Goal: Task Accomplishment & Management: Manage account settings

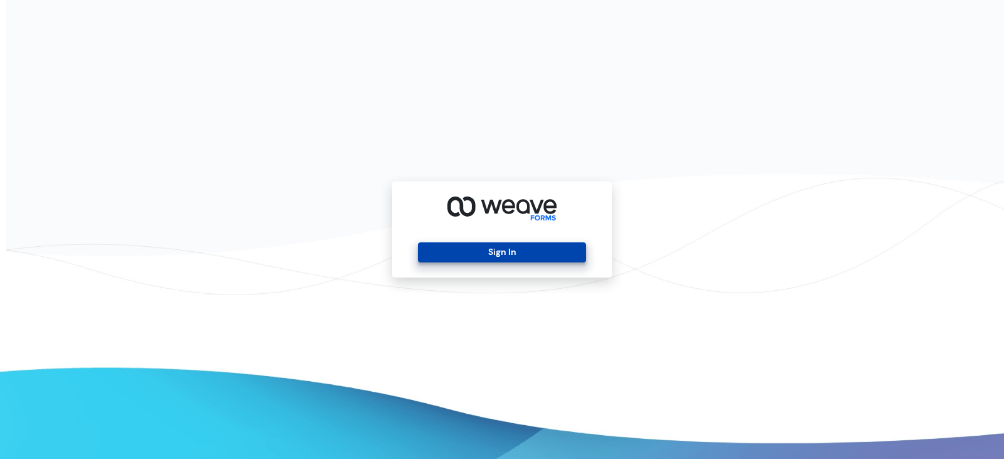
click at [500, 255] on button "Sign In" at bounding box center [502, 252] width 168 height 20
